Goal: Task Accomplishment & Management: Use online tool/utility

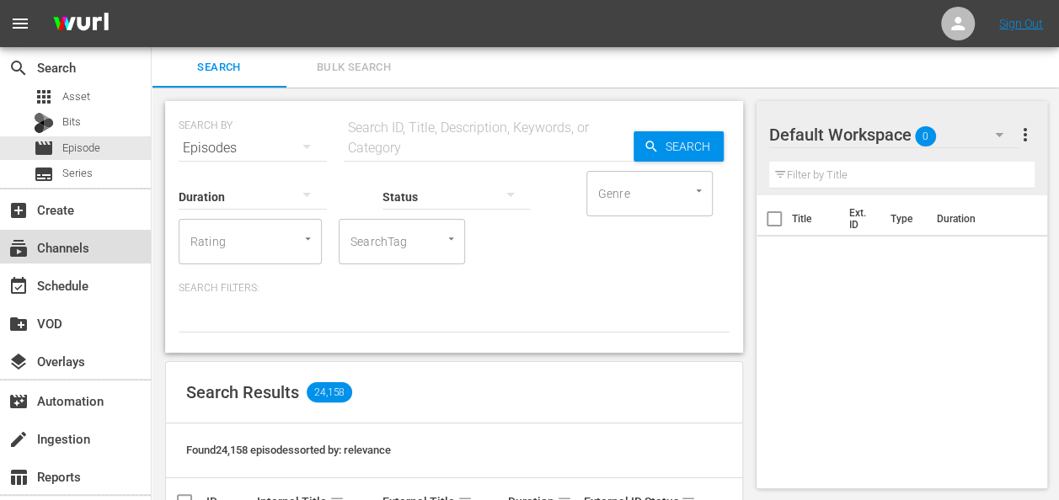
click at [84, 248] on div "subscriptions Channels" at bounding box center [47, 244] width 94 height 15
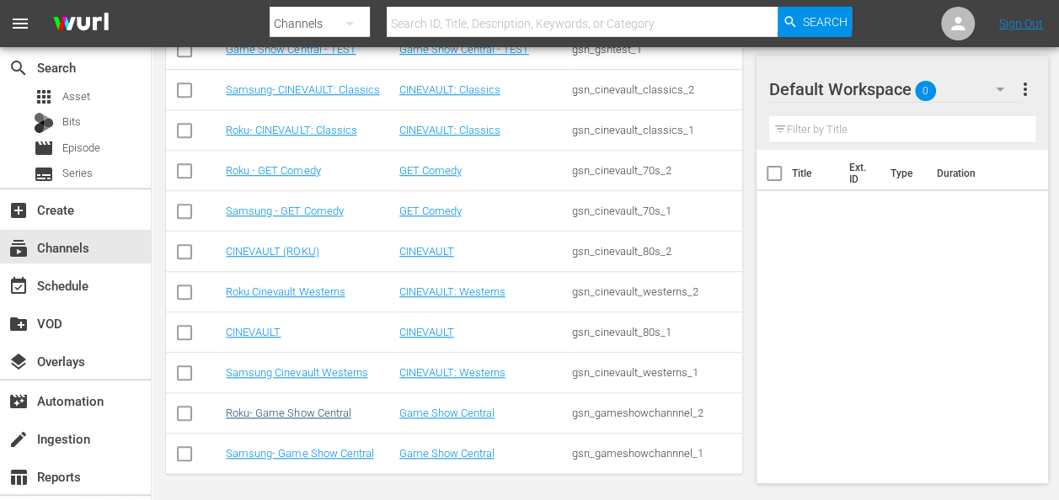
scroll to position [525, 0]
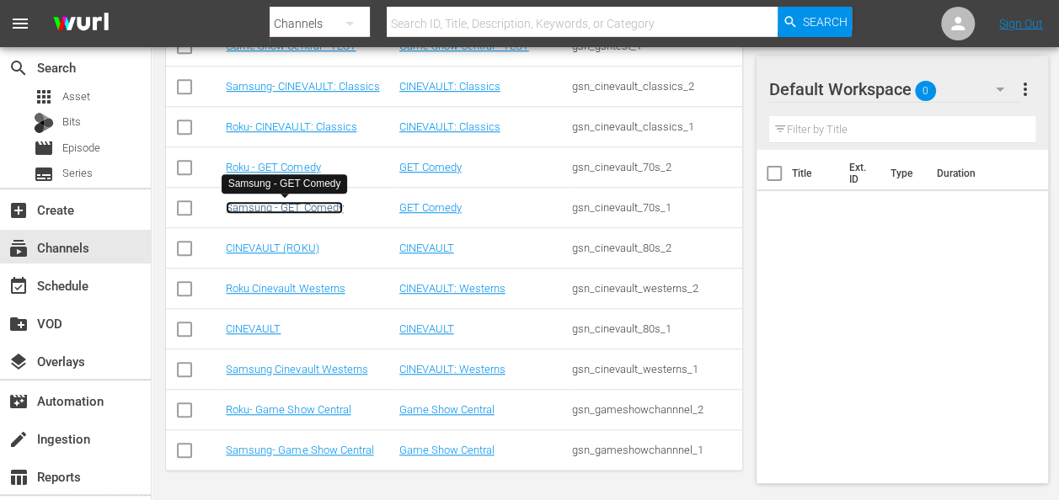
click at [290, 205] on link "Samsung - GET Comedy" at bounding box center [284, 207] width 117 height 13
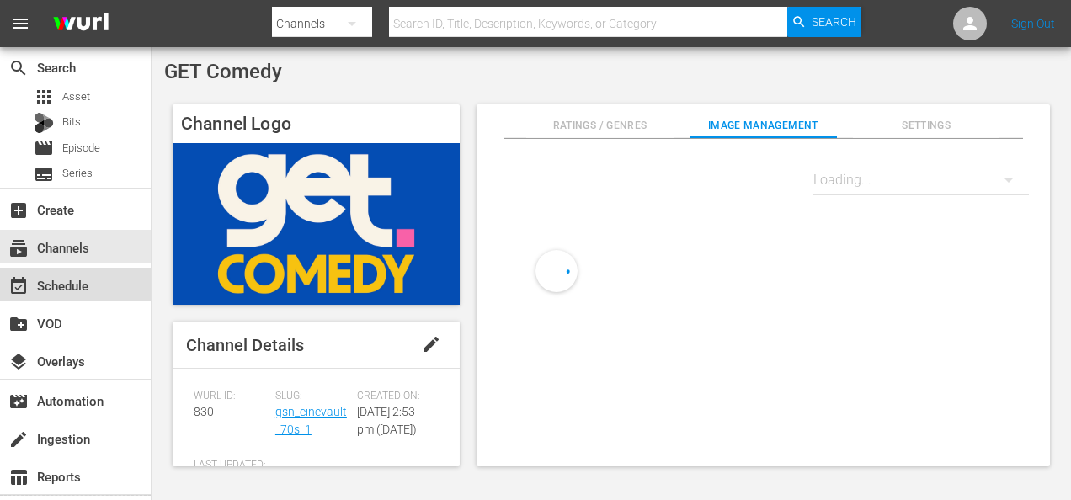
click at [110, 285] on div "event_available Schedule" at bounding box center [75, 285] width 151 height 34
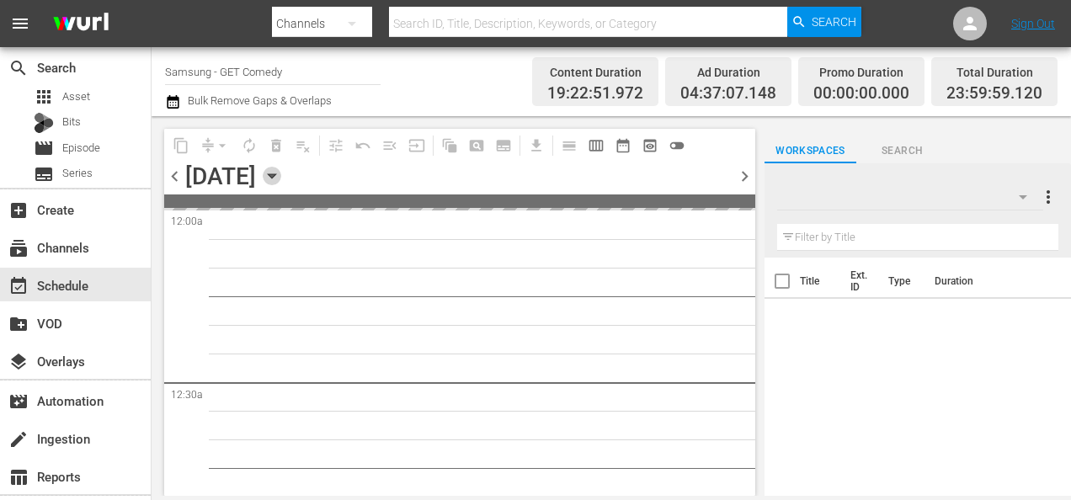
click at [281, 175] on icon "button" at bounding box center [272, 176] width 19 height 19
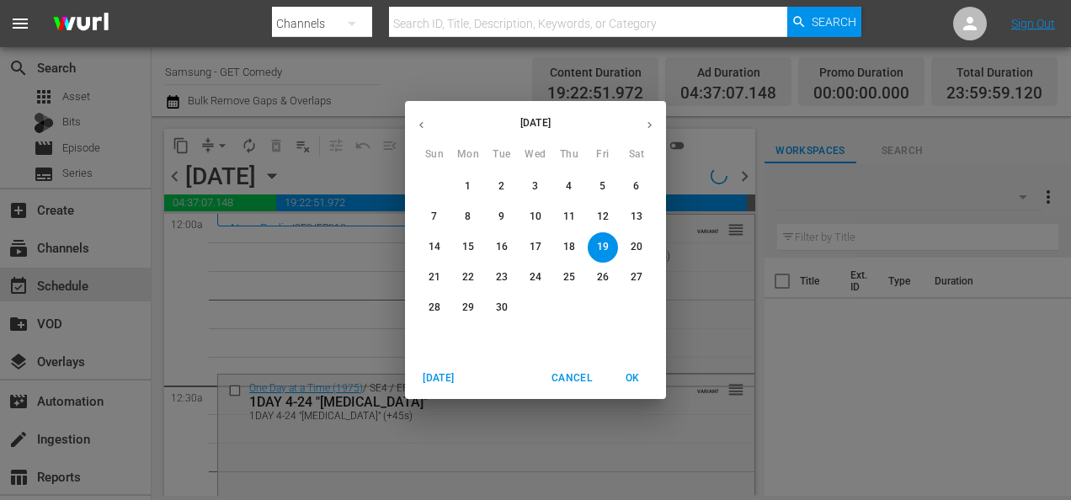
click at [473, 308] on p "29" at bounding box center [468, 308] width 12 height 14
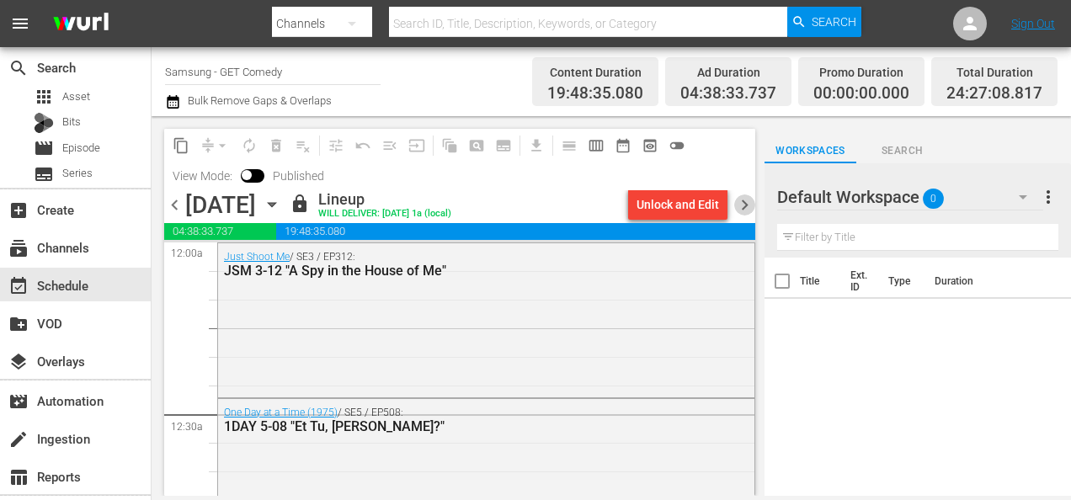
click at [749, 205] on span "chevron_right" at bounding box center [744, 205] width 21 height 21
